Goal: Find specific page/section: Find specific page/section

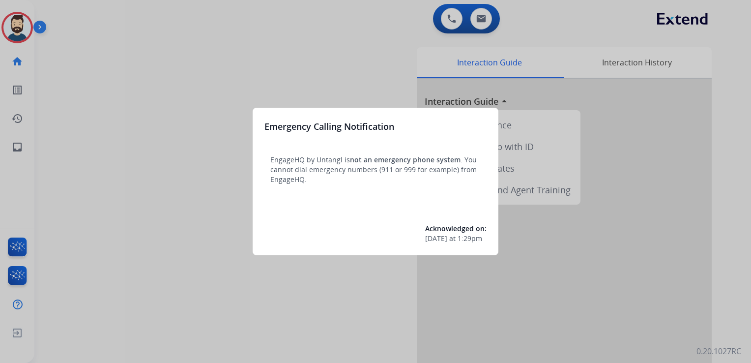
click at [81, 127] on div at bounding box center [375, 181] width 751 height 363
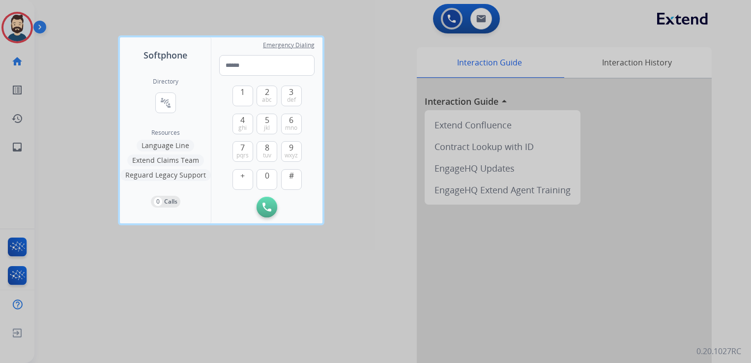
click at [72, 116] on div at bounding box center [375, 181] width 751 height 363
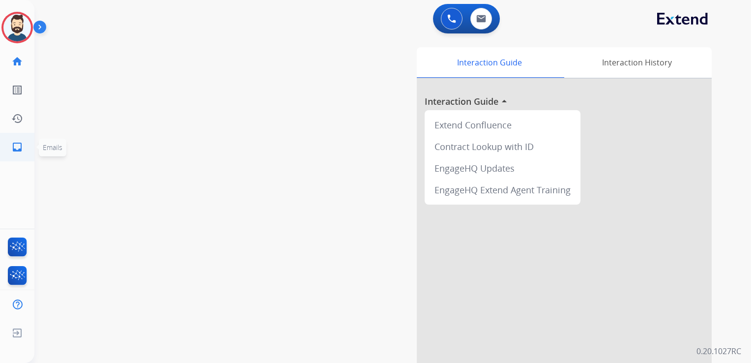
click at [20, 151] on mat-icon "inbox" at bounding box center [17, 147] width 12 height 12
select select "**********"
